Goal: Information Seeking & Learning: Learn about a topic

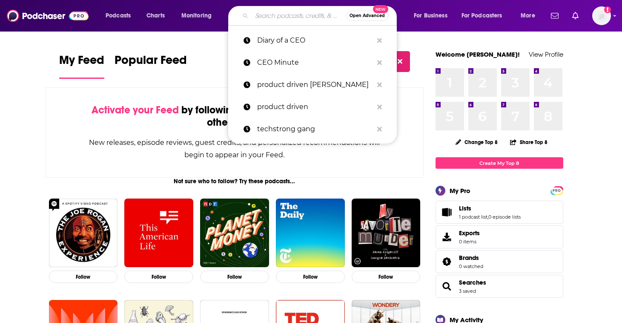
click at [269, 17] on input "Search podcasts, credits, & more..." at bounding box center [299, 16] width 94 height 14
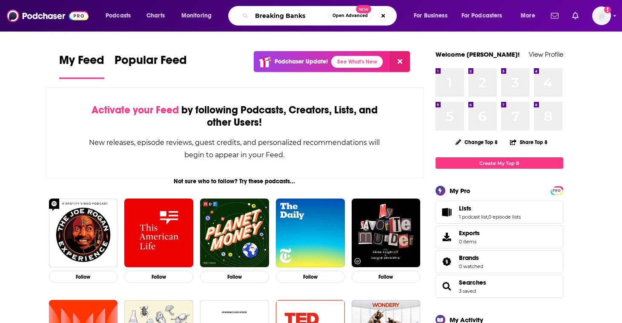
type input "Breaking Banks"
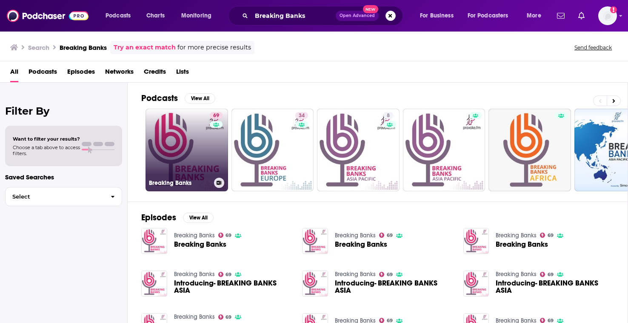
click at [197, 120] on link "69 Breaking Banks" at bounding box center [187, 150] width 83 height 83
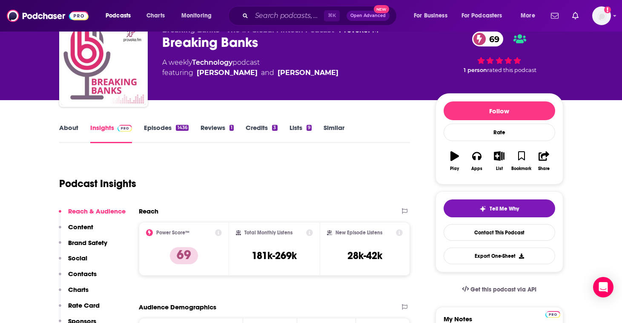
scroll to position [15, 0]
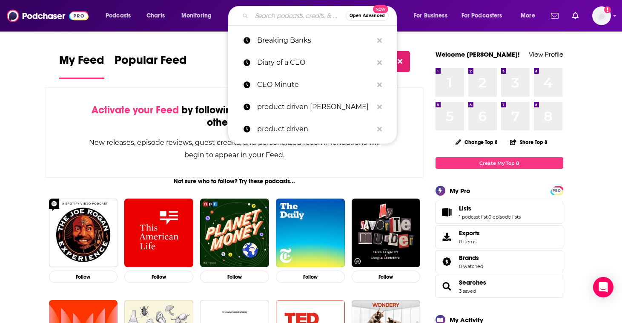
click at [291, 13] on input "Search podcasts, credits, & more..." at bounding box center [299, 16] width 94 height 14
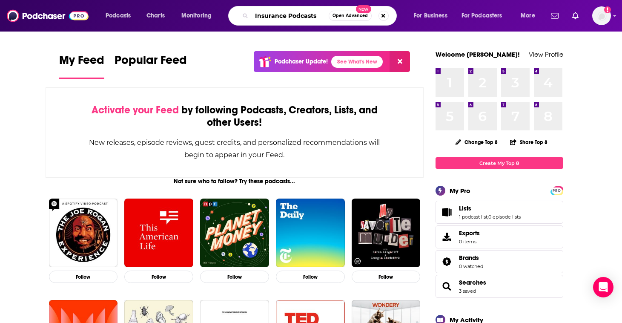
type input "Insurance Podcasts"
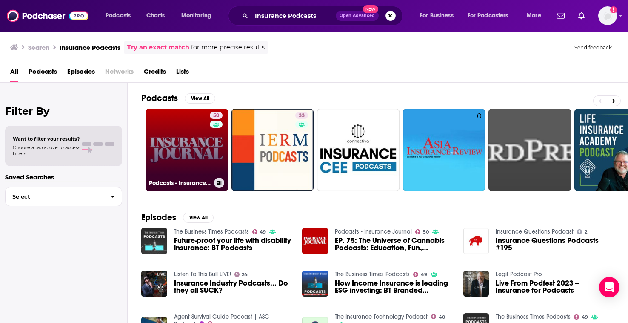
click at [180, 149] on link "50 Podcasts - Insurance Journal" at bounding box center [187, 150] width 83 height 83
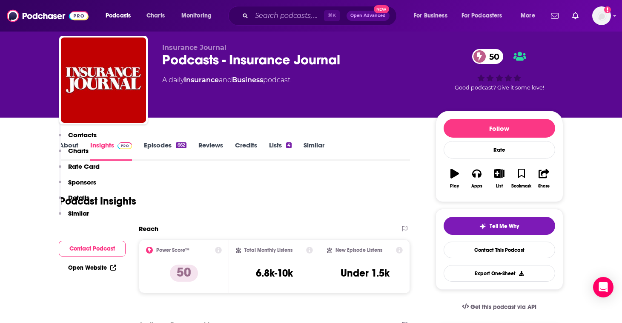
scroll to position [1, 0]
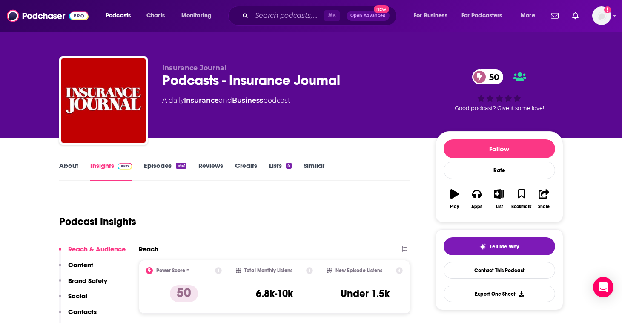
click at [73, 163] on link "About" at bounding box center [68, 171] width 19 height 20
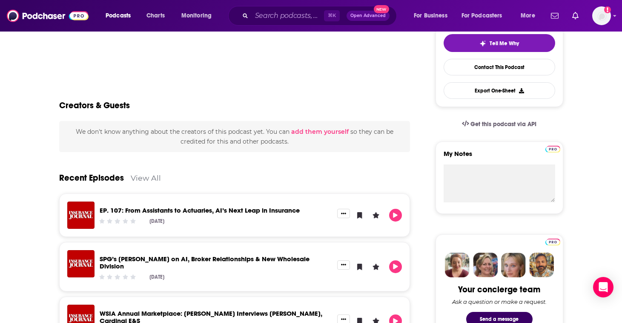
scroll to position [205, 0]
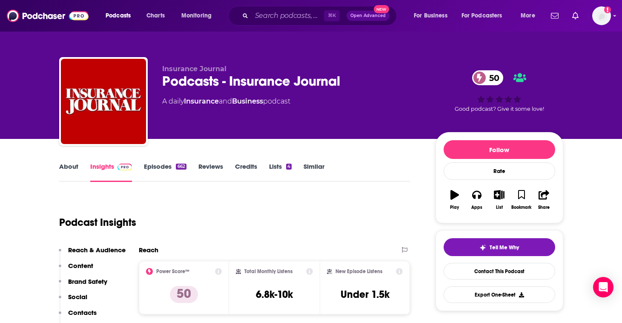
click at [157, 166] on link "Episodes 662" at bounding box center [165, 172] width 42 height 20
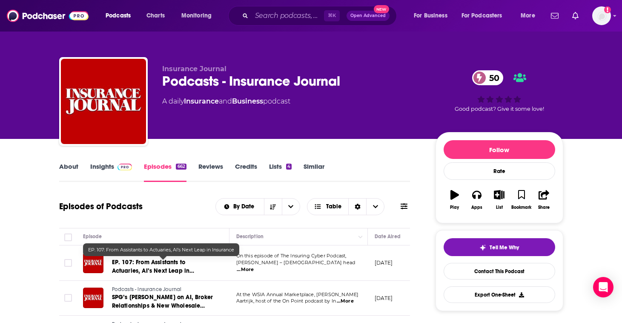
click at [175, 268] on span "EP. 107: From Assistants to Actuaries, AI’s Next Leap in Insurance" at bounding box center [153, 270] width 83 height 24
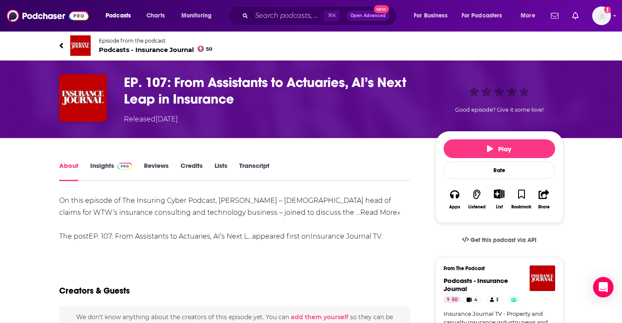
click at [360, 212] on link "Read More »" at bounding box center [380, 212] width 40 height 8
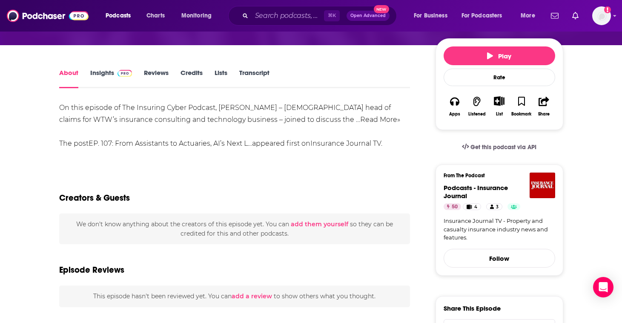
scroll to position [94, 0]
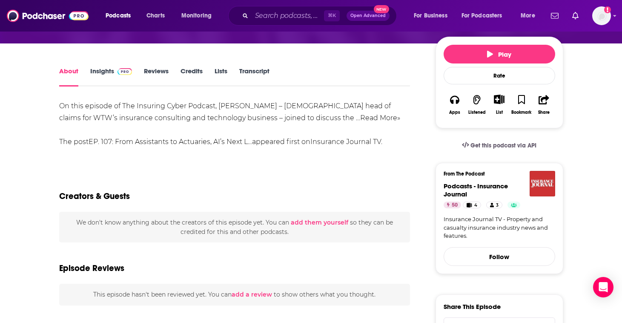
click at [547, 187] on img "Podcasts - Insurance Journal" at bounding box center [542, 184] width 26 height 26
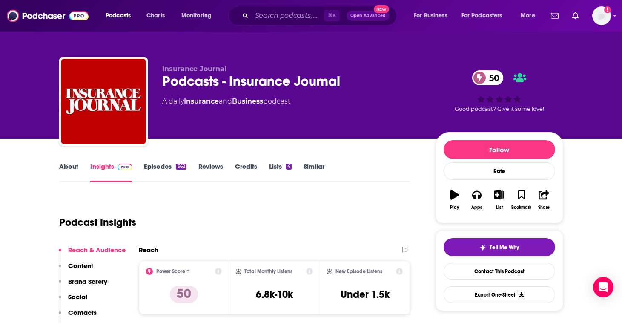
click at [164, 167] on link "Episodes 662" at bounding box center [165, 172] width 42 height 20
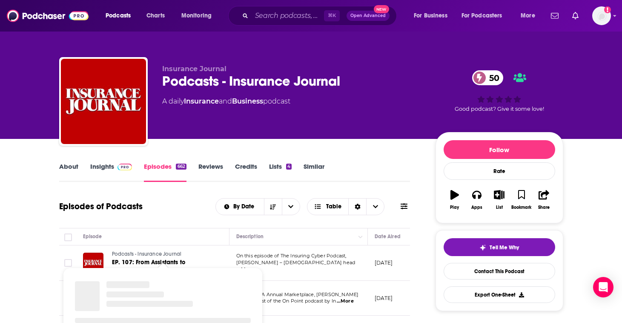
click at [165, 260] on span "EP. 107: From Assistants to Actuaries, AI’s Next Leap in Insurance" at bounding box center [153, 270] width 83 height 24
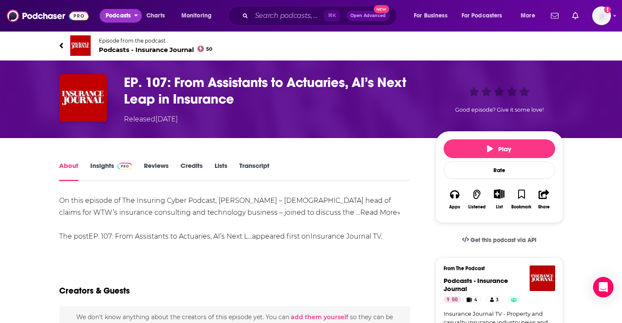
click at [123, 11] on span "Podcasts" at bounding box center [118, 16] width 25 height 12
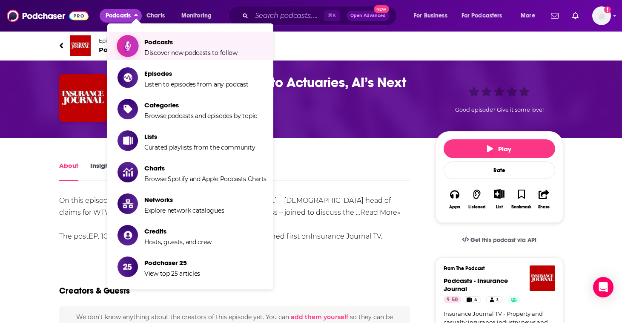
click at [163, 47] on span "Podcasts Discover new podcasts to follow" at bounding box center [190, 45] width 93 height 21
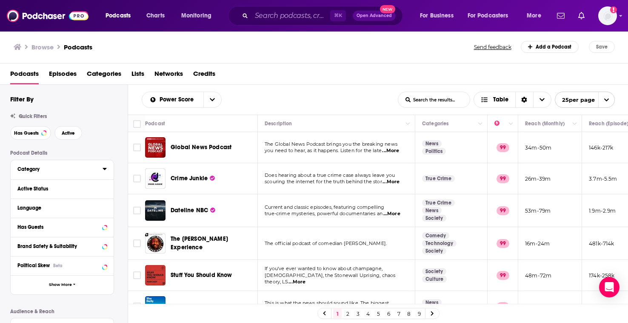
click at [100, 169] on button "Category" at bounding box center [59, 168] width 85 height 11
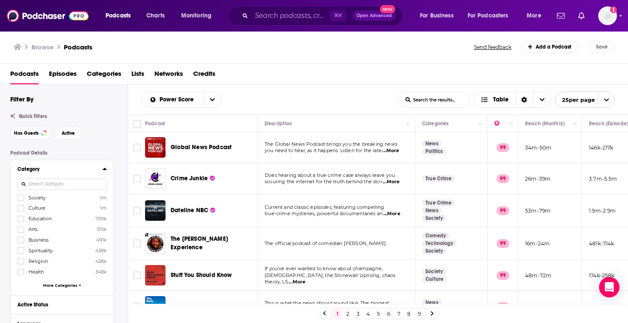
click at [74, 186] on input at bounding box center [61, 183] width 89 height 11
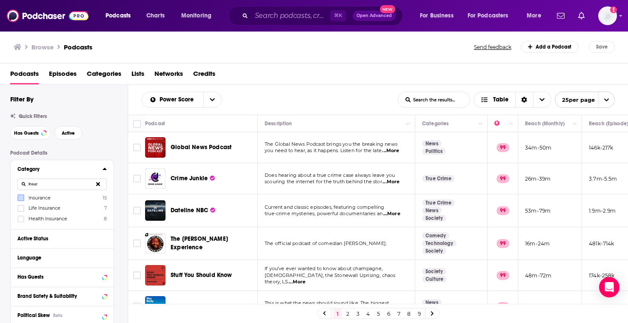
type input "Insur"
click at [22, 198] on icon at bounding box center [20, 198] width 5 height 4
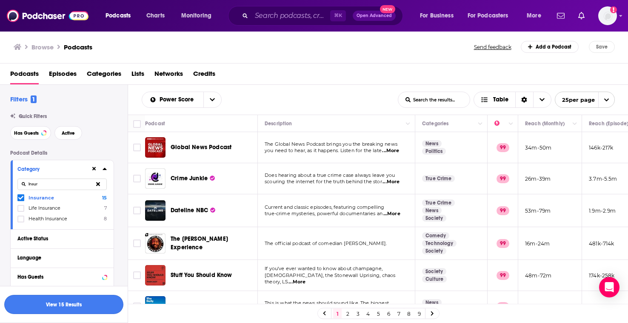
click at [84, 308] on button "View 15 Results" at bounding box center [63, 303] width 119 height 19
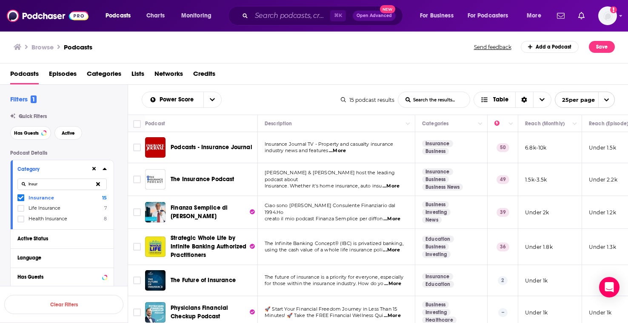
click at [399, 183] on span "...More" at bounding box center [391, 186] width 17 height 7
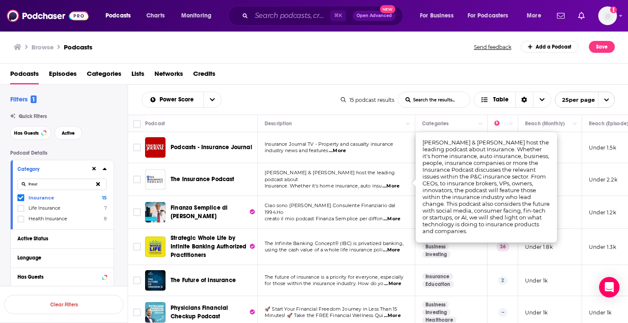
click at [187, 180] on span "The Insurance Podcast" at bounding box center [203, 178] width 64 height 7
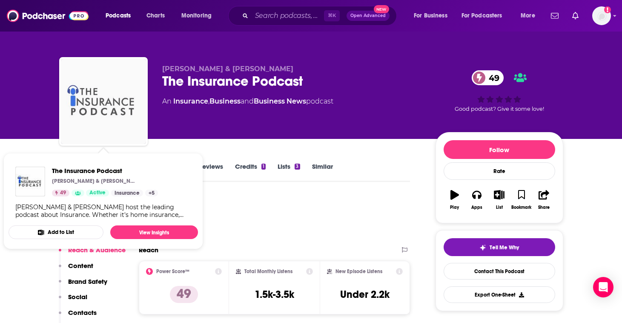
click at [122, 128] on img "The Insurance Podcast" at bounding box center [103, 101] width 85 height 85
